Goal: Check status: Check status

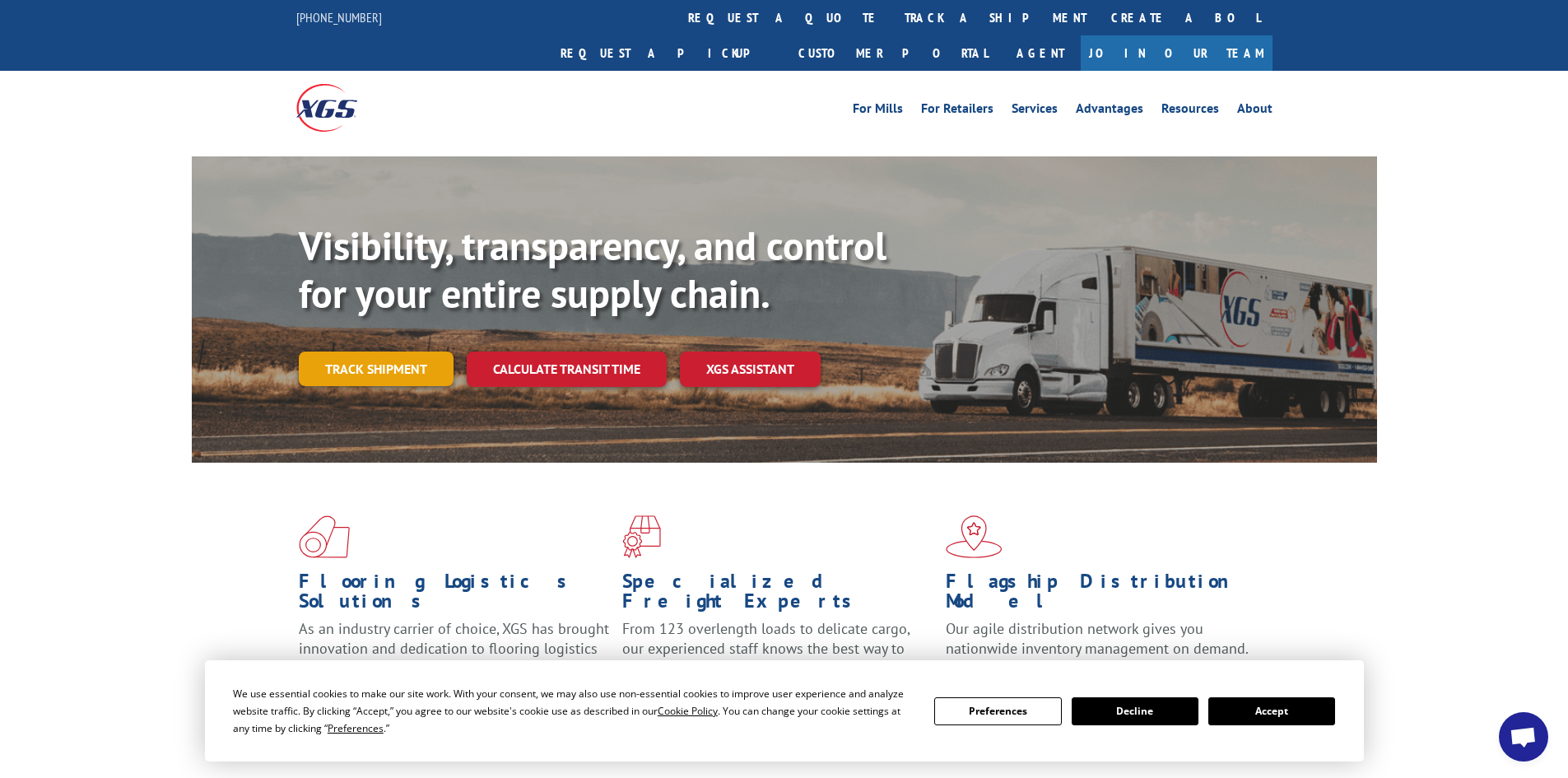
click at [398, 351] on link "Track shipment" at bounding box center [376, 369] width 154 height 35
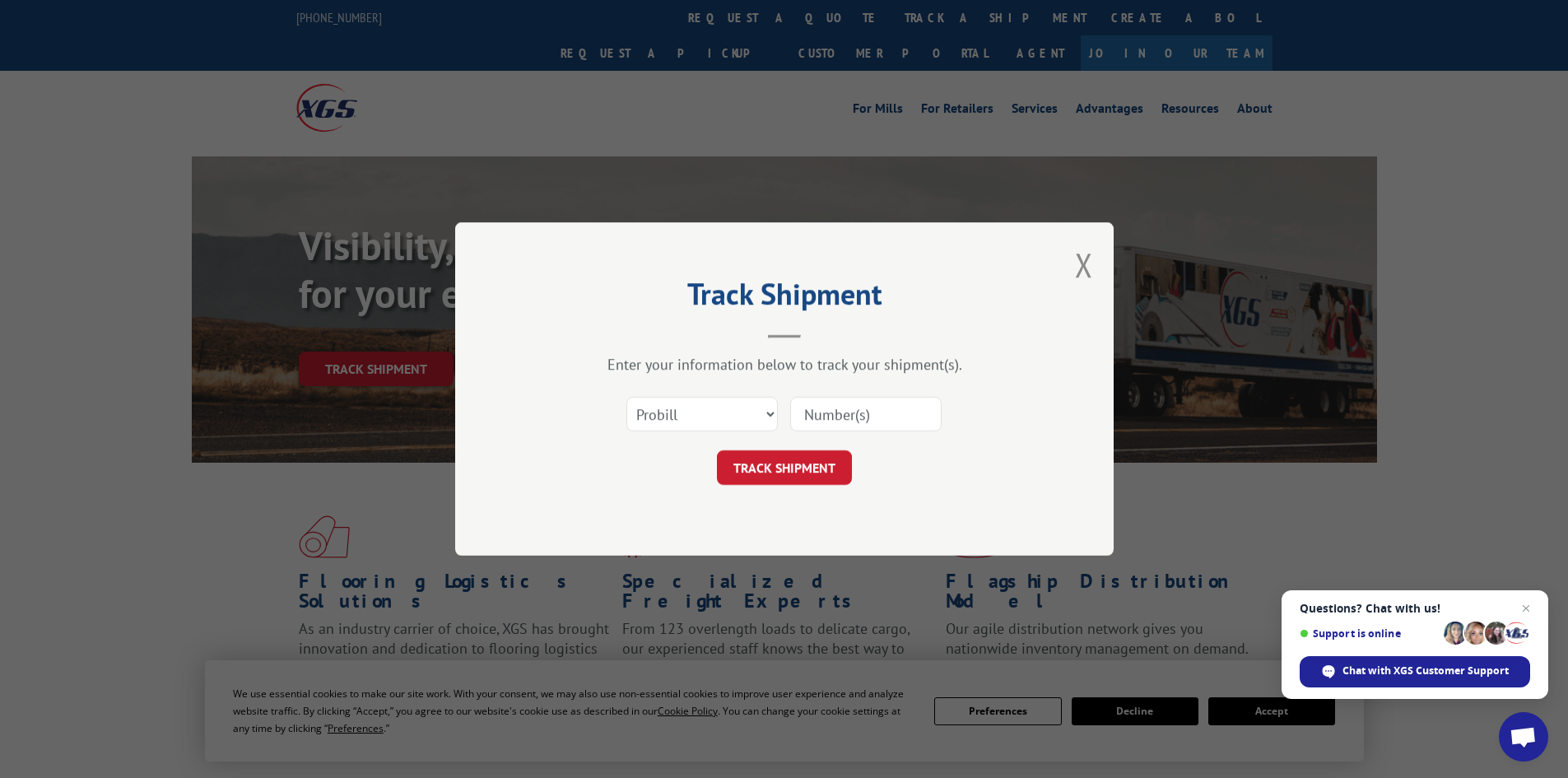
click at [897, 416] on input at bounding box center [866, 414] width 152 height 35
paste input "17229258"
type input "17229258"
click at [817, 467] on button "TRACK SHIPMENT" at bounding box center [784, 467] width 135 height 35
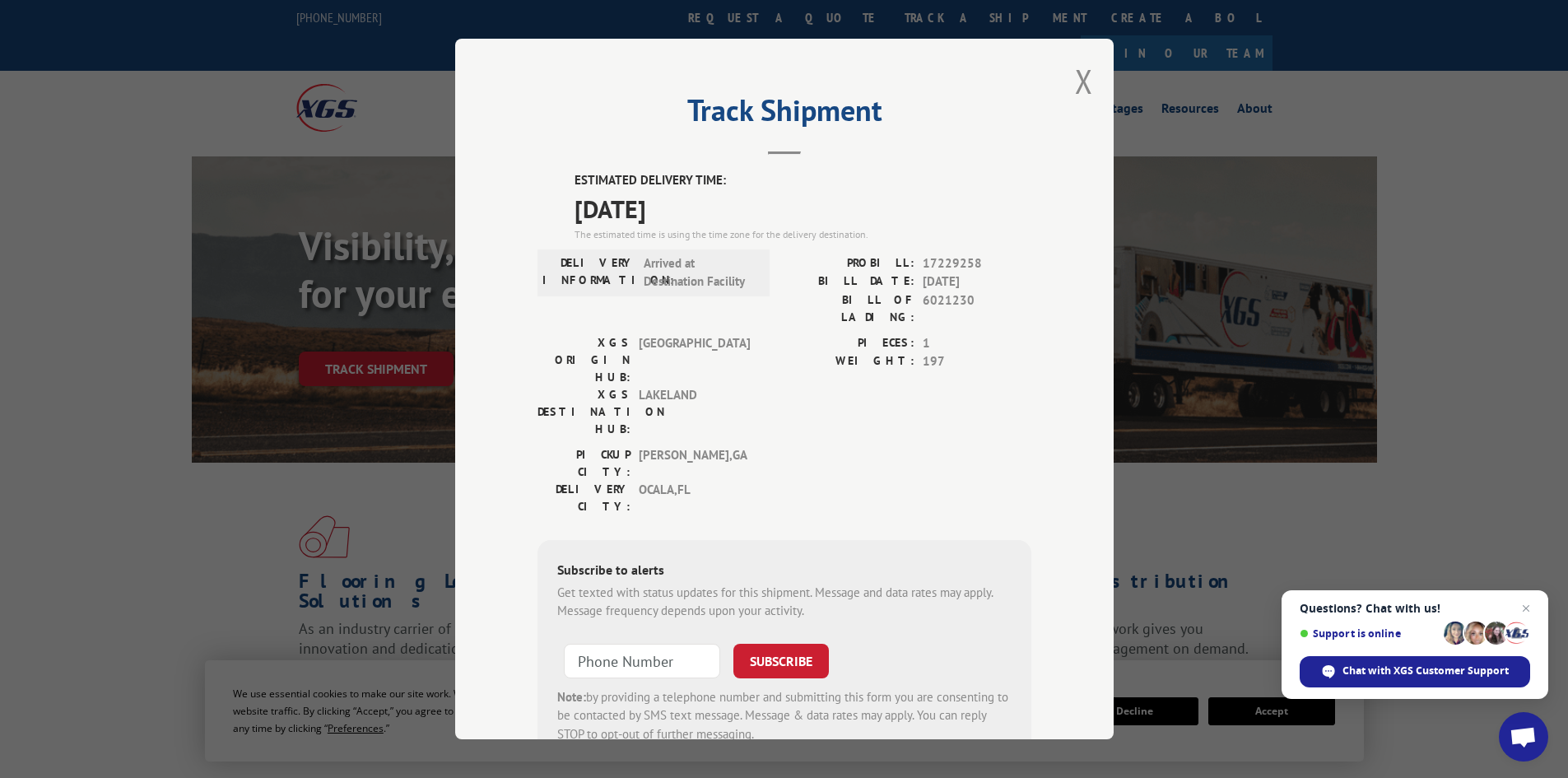
drag, startPoint x: 566, startPoint y: 176, endPoint x: 711, endPoint y: 206, distance: 148.1
click at [711, 206] on div "ESTIMATED DELIVERY TIME: [DATE] The estimated time is using the time zone for t…" at bounding box center [784, 467] width 494 height 591
copy div "ESTIMATED DELIVERY TIME: [DATE]"
